Goal: Task Accomplishment & Management: Manage account settings

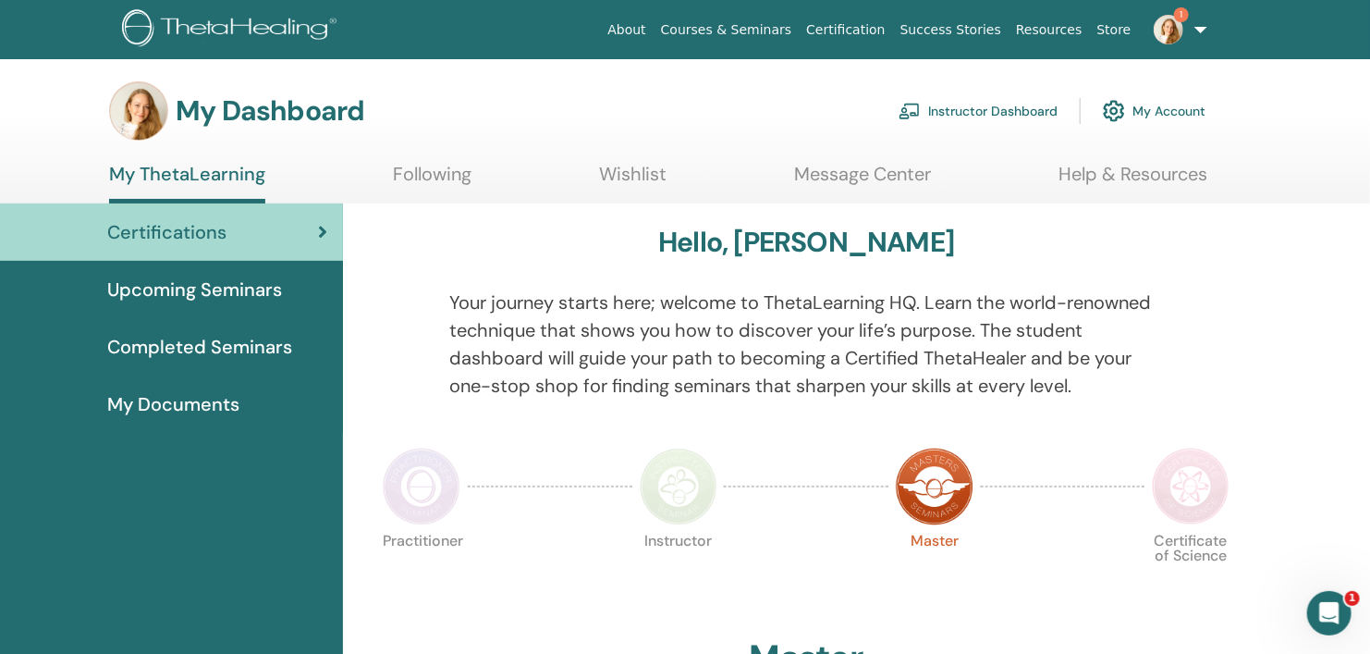
click at [243, 349] on span "Completed Seminars" at bounding box center [199, 347] width 185 height 28
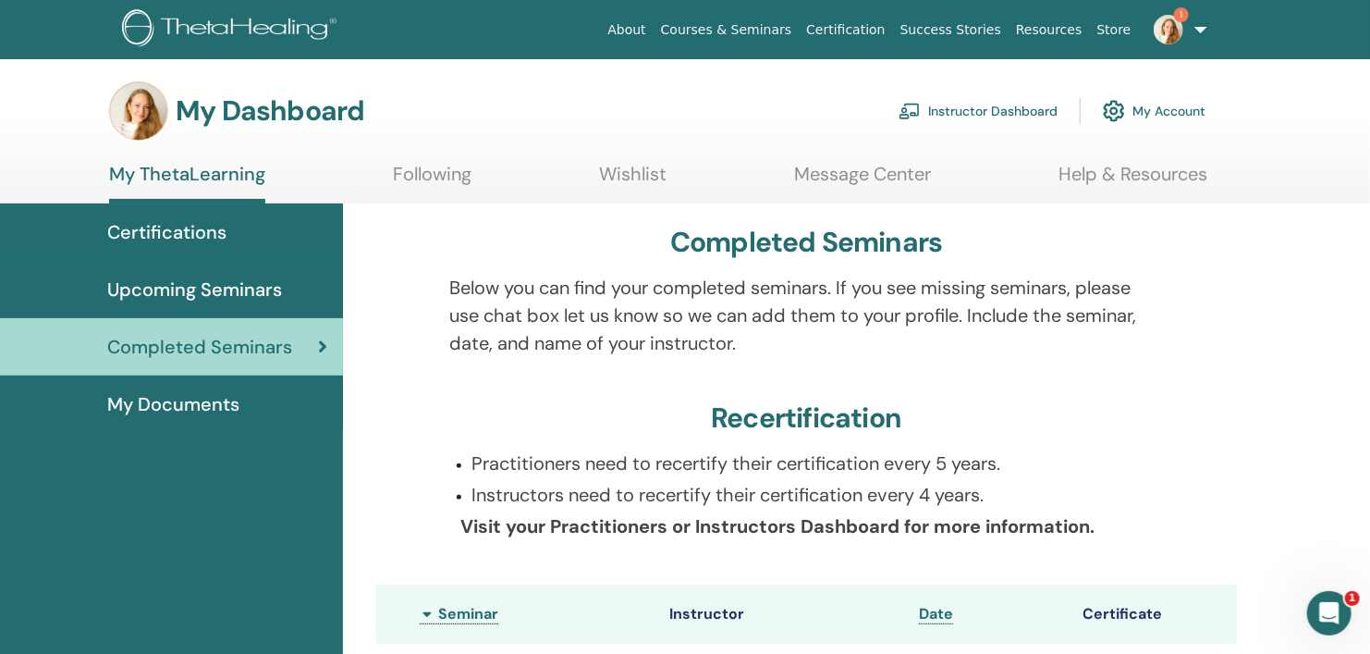
click at [626, 169] on link "Wishlist" at bounding box center [632, 181] width 67 height 36
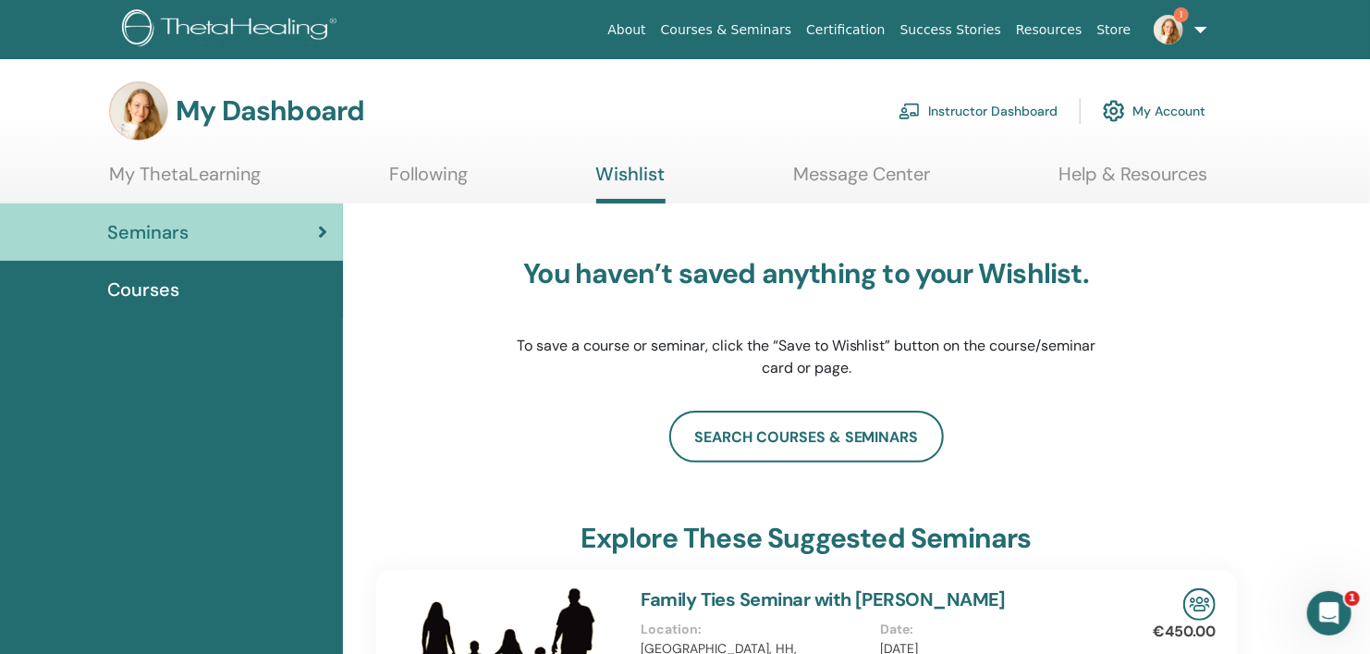
click at [771, 32] on link "Courses & Seminars" at bounding box center [727, 30] width 146 height 34
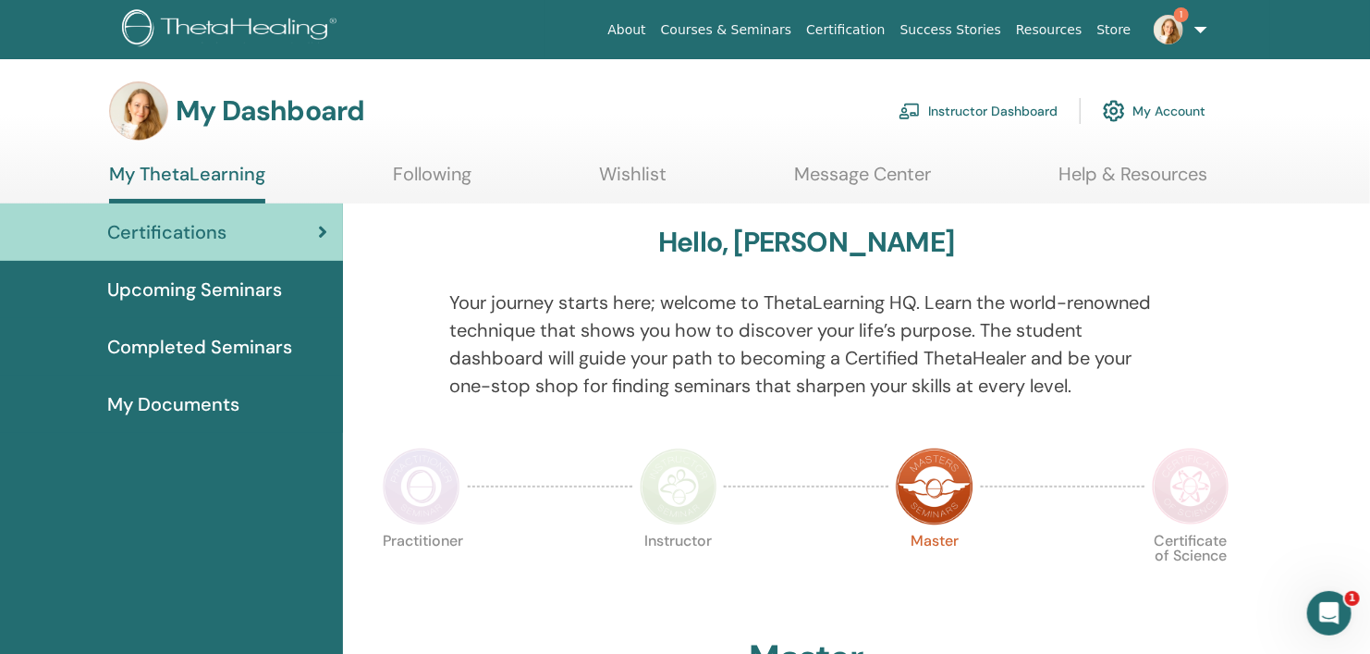
click at [245, 347] on span "Completed Seminars" at bounding box center [199, 347] width 185 height 28
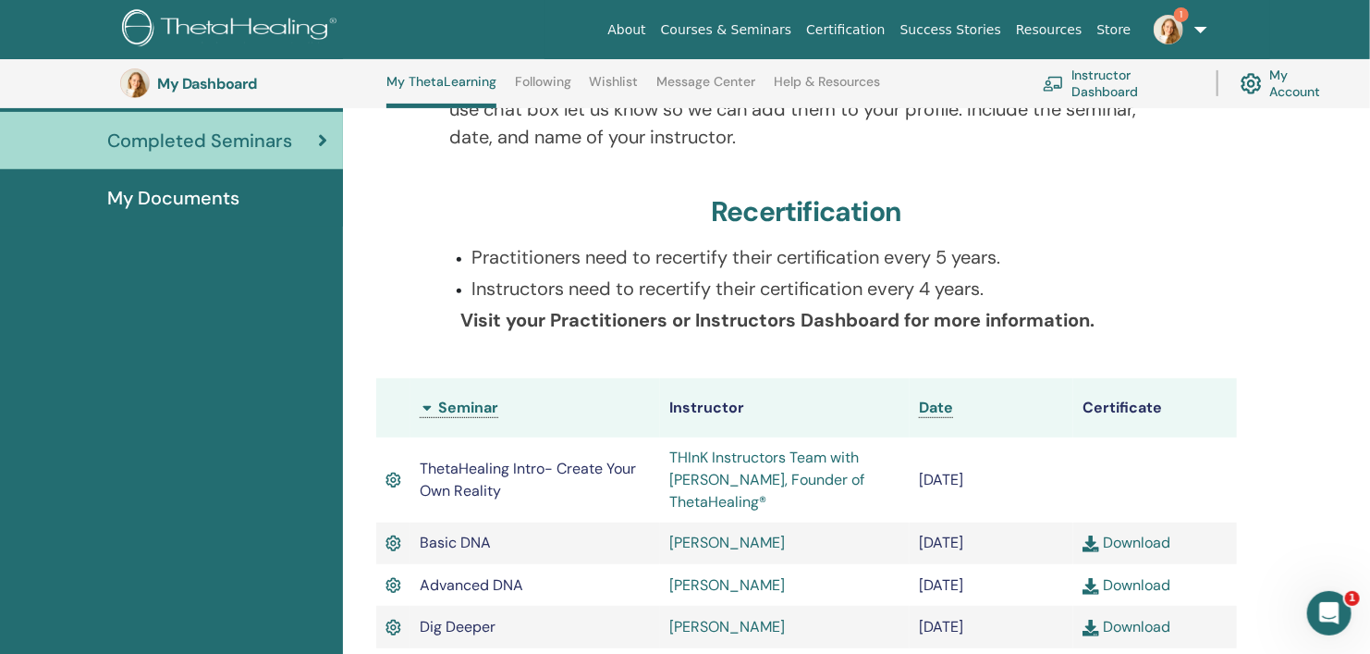
scroll to position [233, 0]
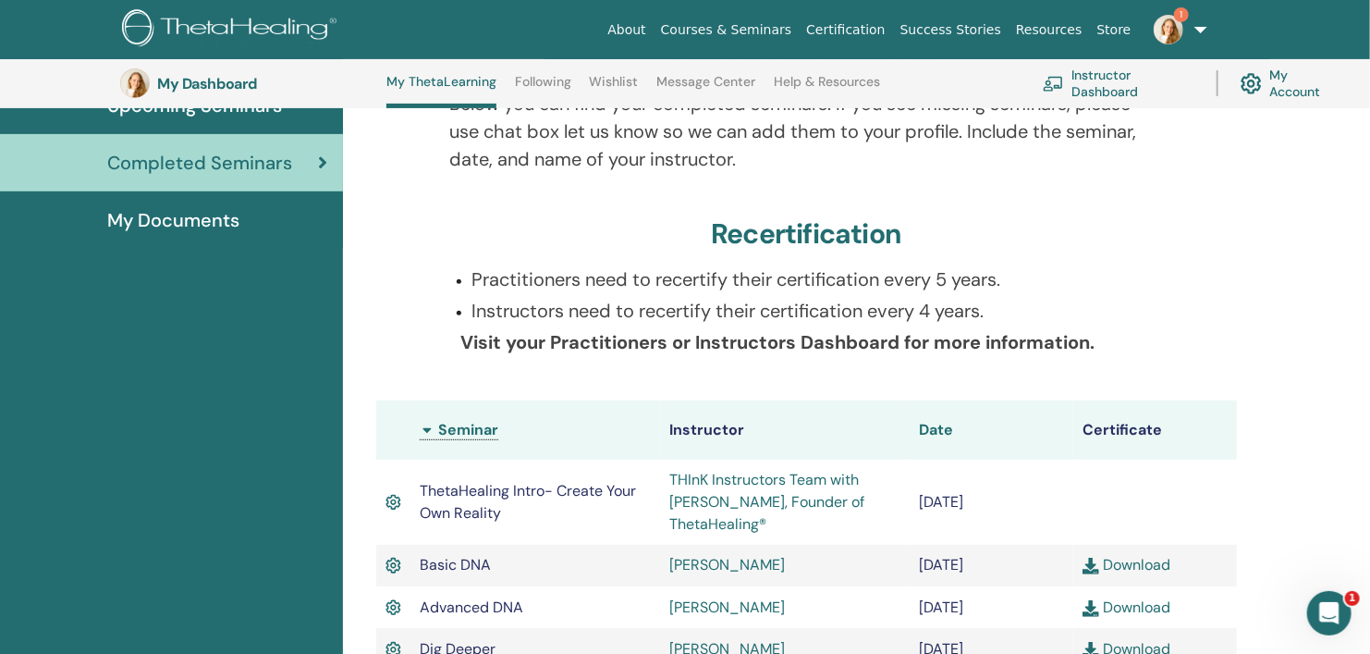
click at [931, 434] on span "Date" at bounding box center [936, 429] width 34 height 19
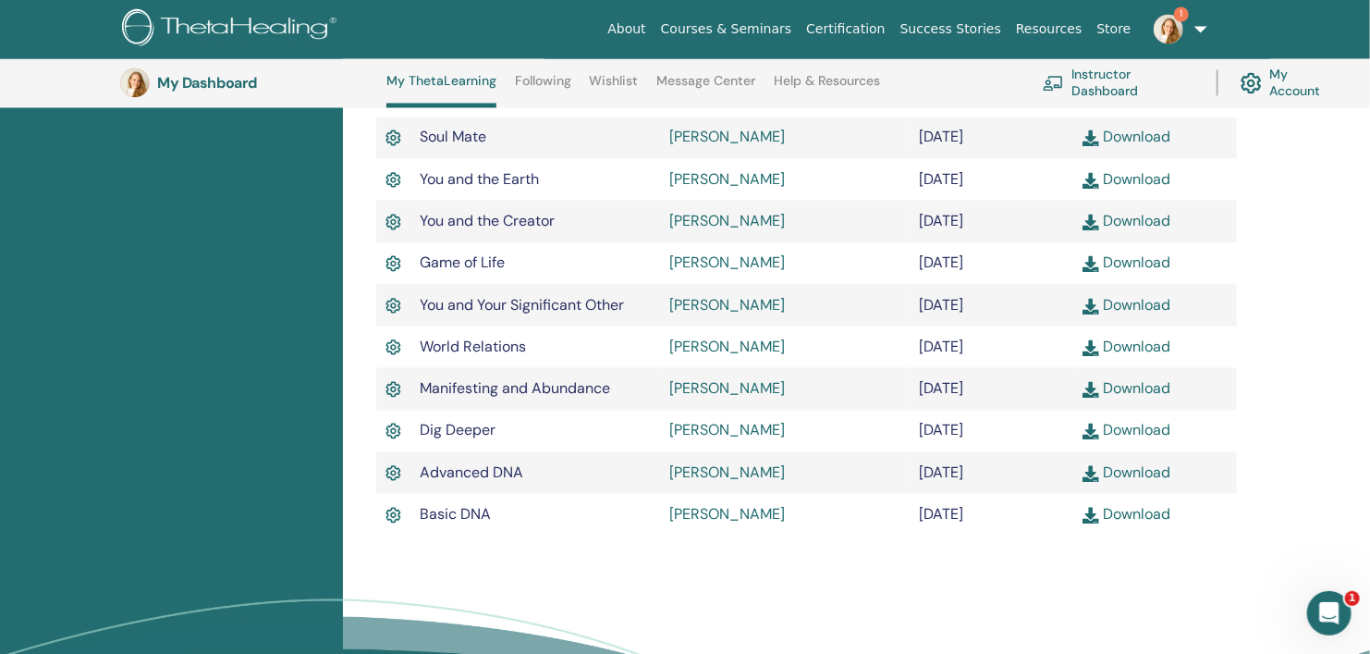
scroll to position [1620, 0]
